Goal: Find specific page/section: Find specific page/section

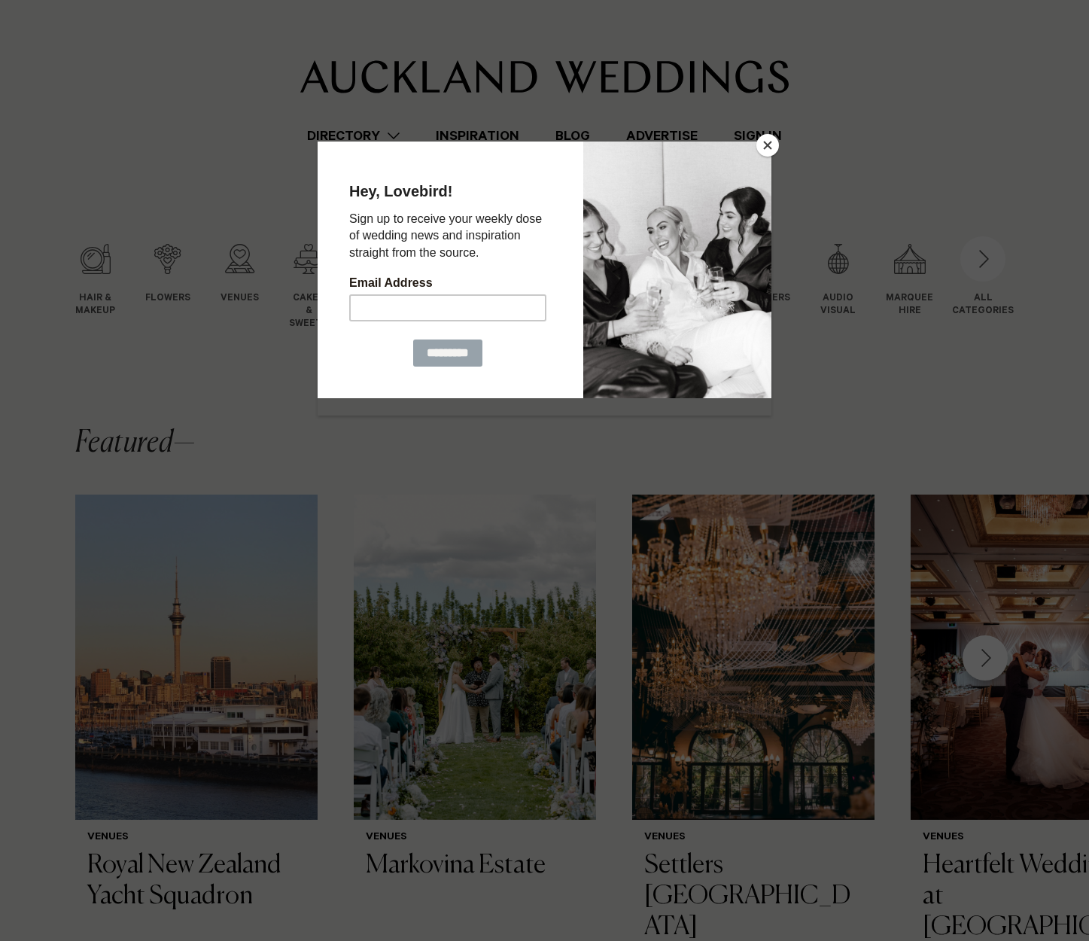
click at [767, 142] on button "Close" at bounding box center [767, 145] width 23 height 23
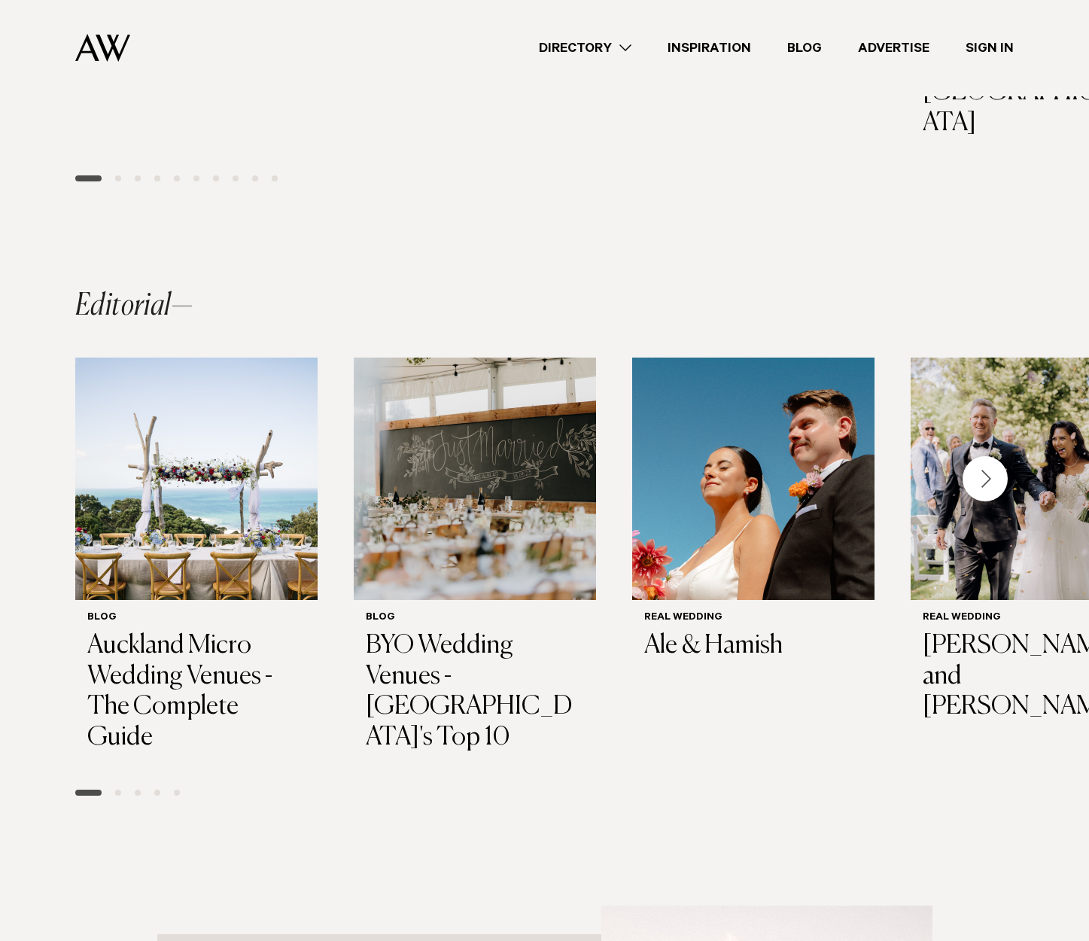
scroll to position [947, 0]
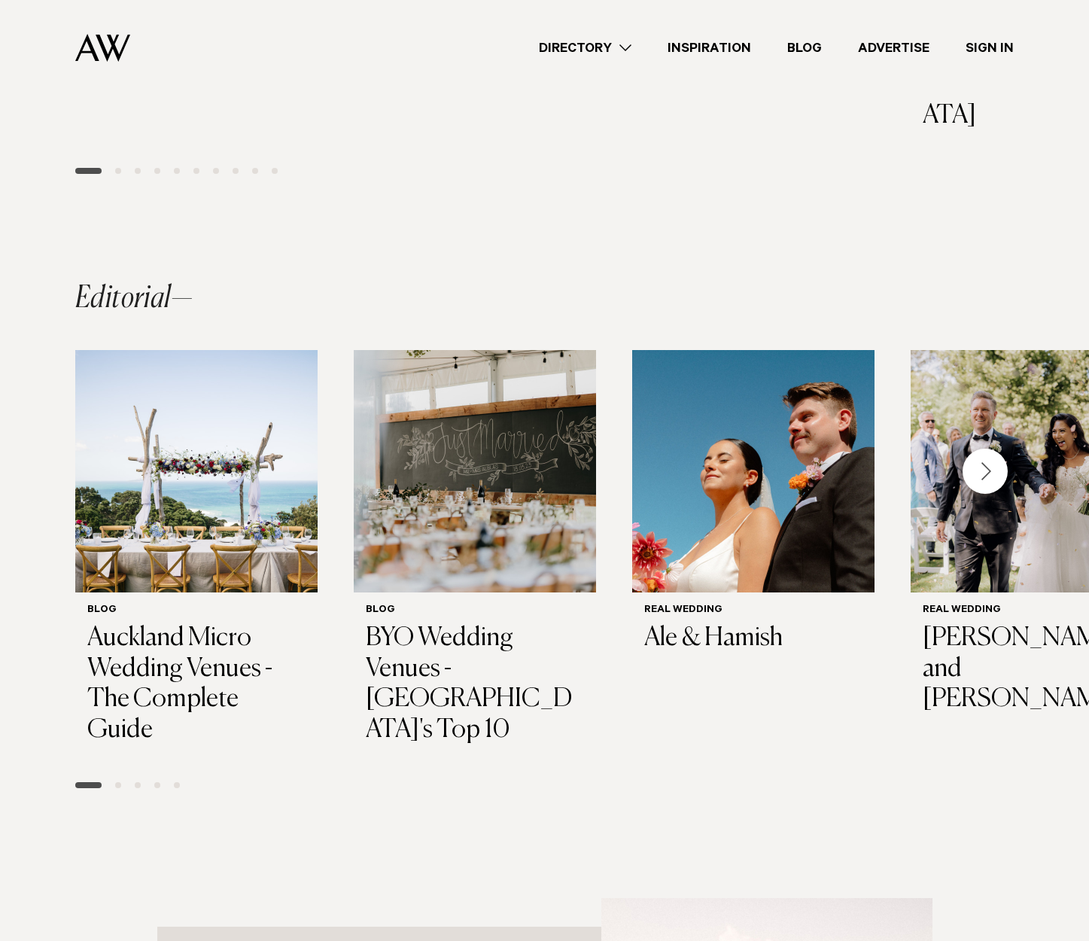
click at [976, 448] on div "Next slide" at bounding box center [984, 470] width 45 height 45
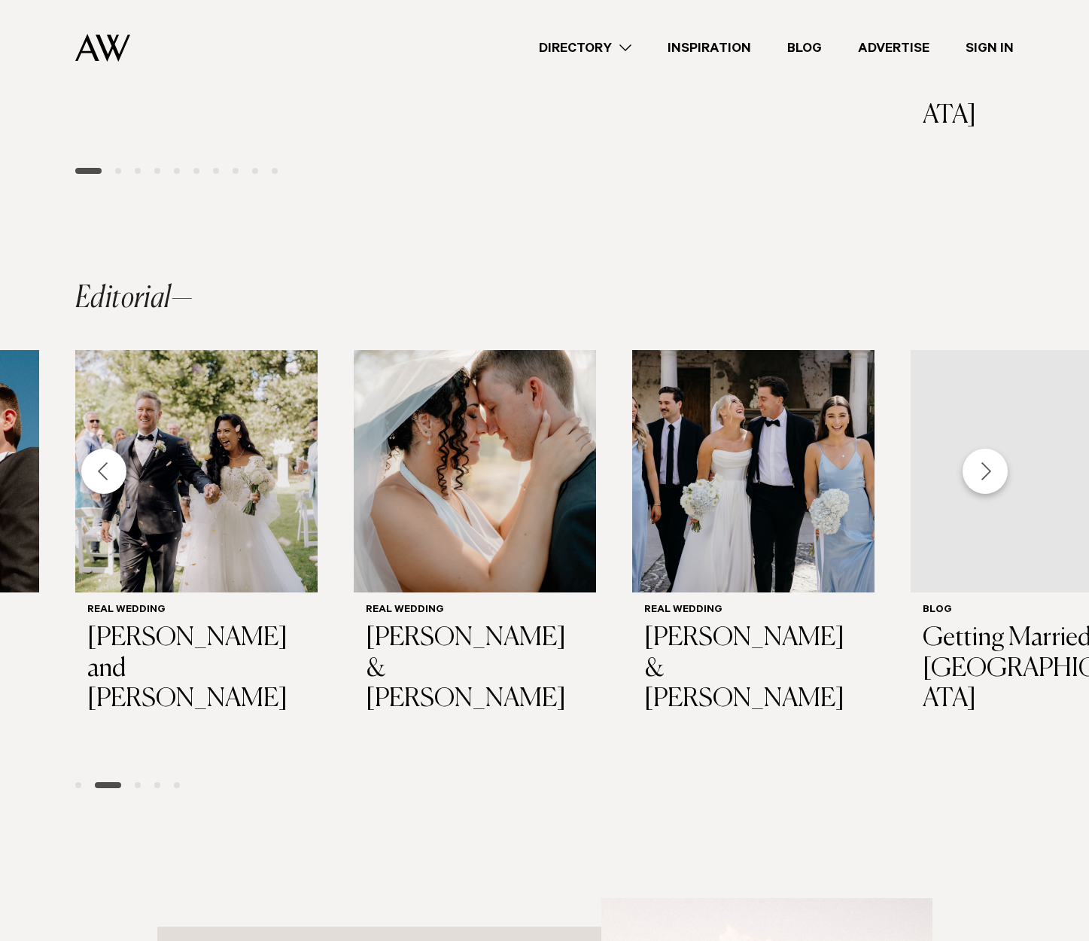
click at [976, 448] on div "Next slide" at bounding box center [984, 470] width 45 height 45
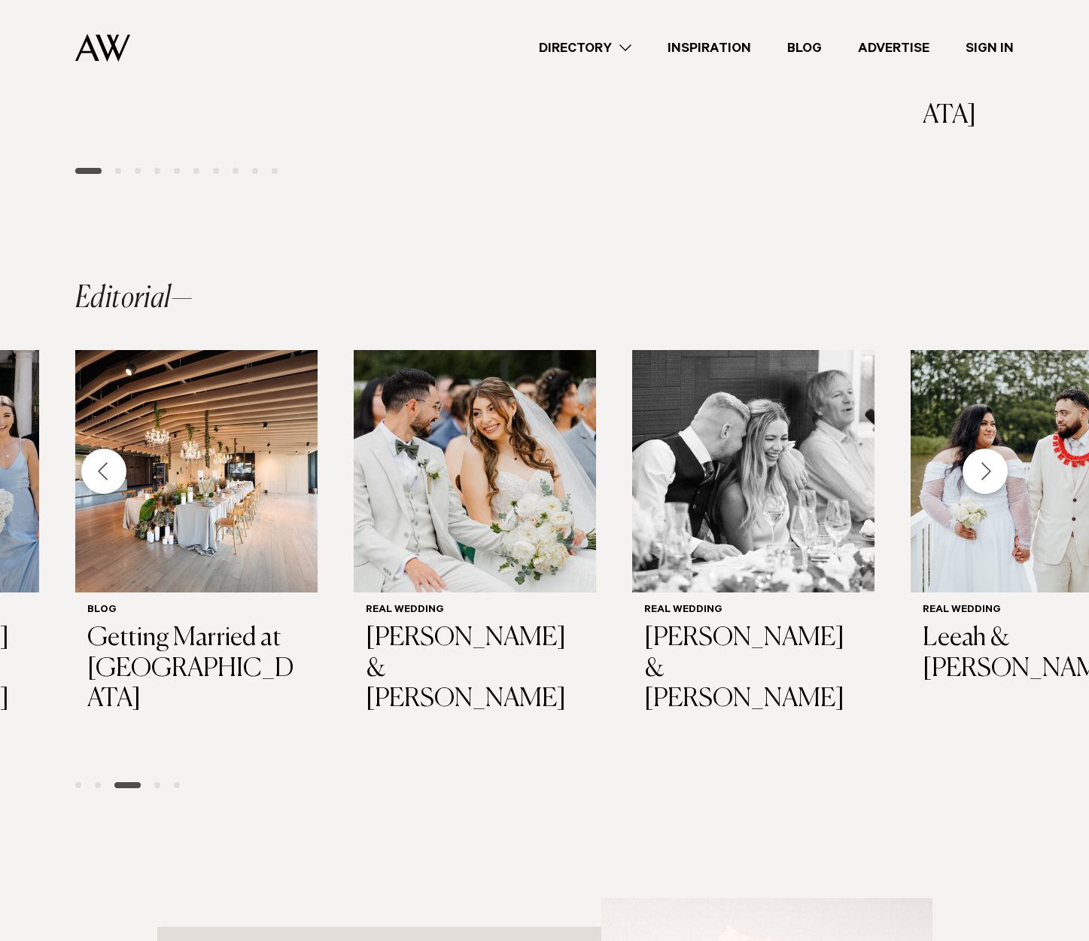
click at [976, 448] on div "Next slide" at bounding box center [984, 470] width 45 height 45
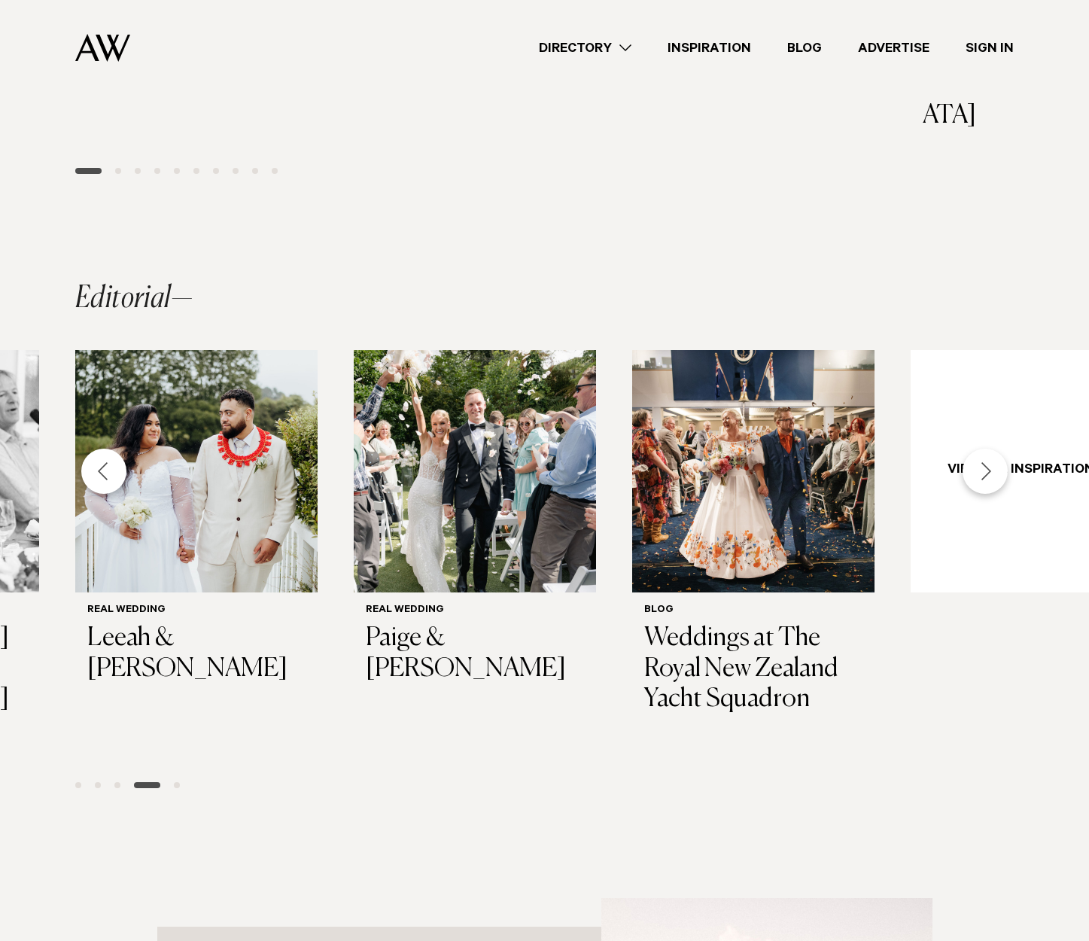
click at [976, 448] on div "Next slide" at bounding box center [984, 470] width 45 height 45
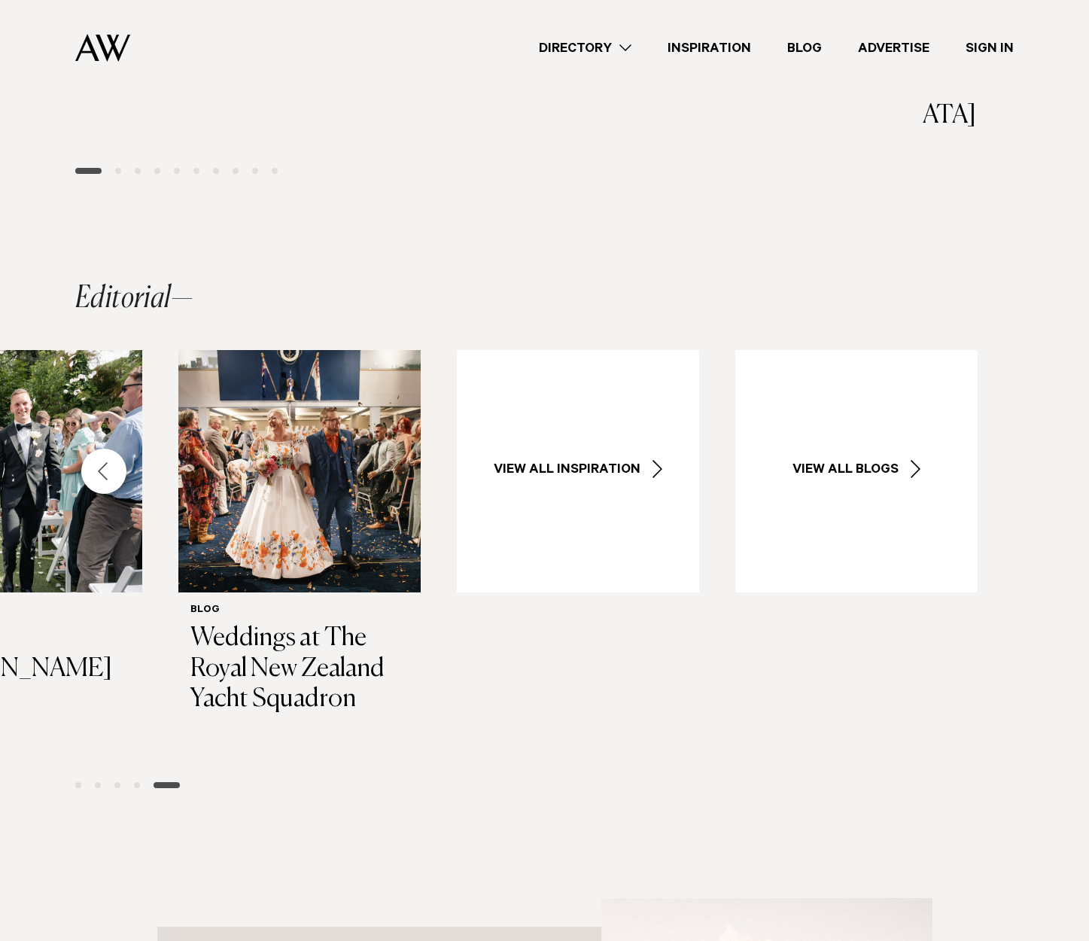
click at [583, 44] on link "Directory" at bounding box center [585, 48] width 129 height 20
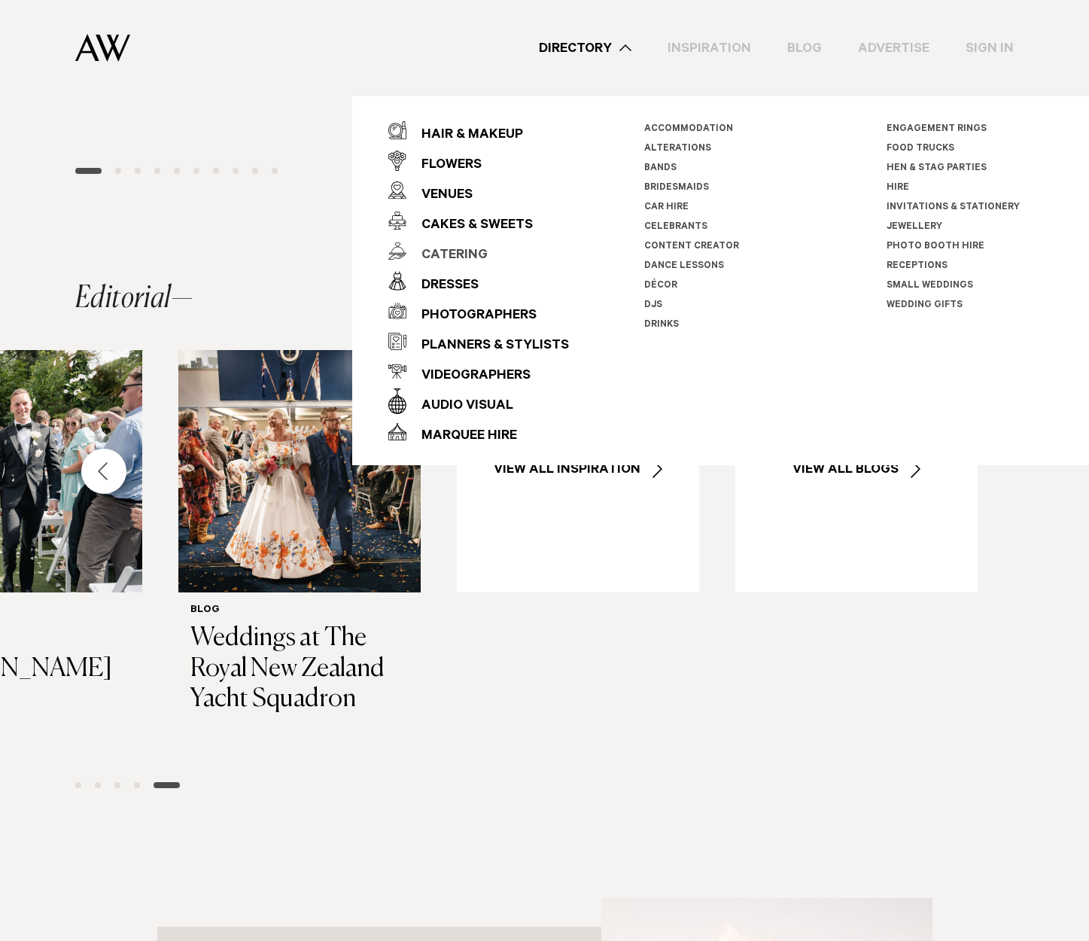
click at [460, 251] on div "Catering" at bounding box center [446, 256] width 81 height 30
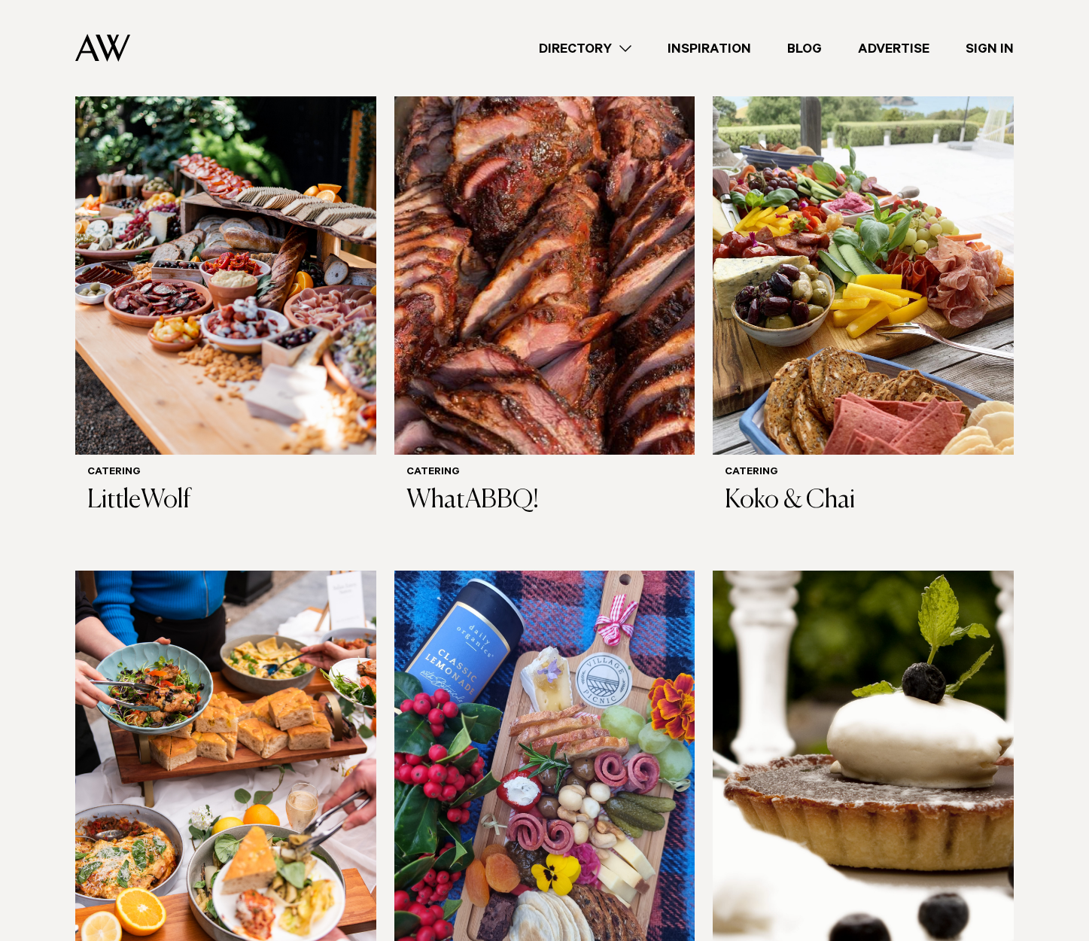
scroll to position [75, 0]
